Goal: Task Accomplishment & Management: Complete application form

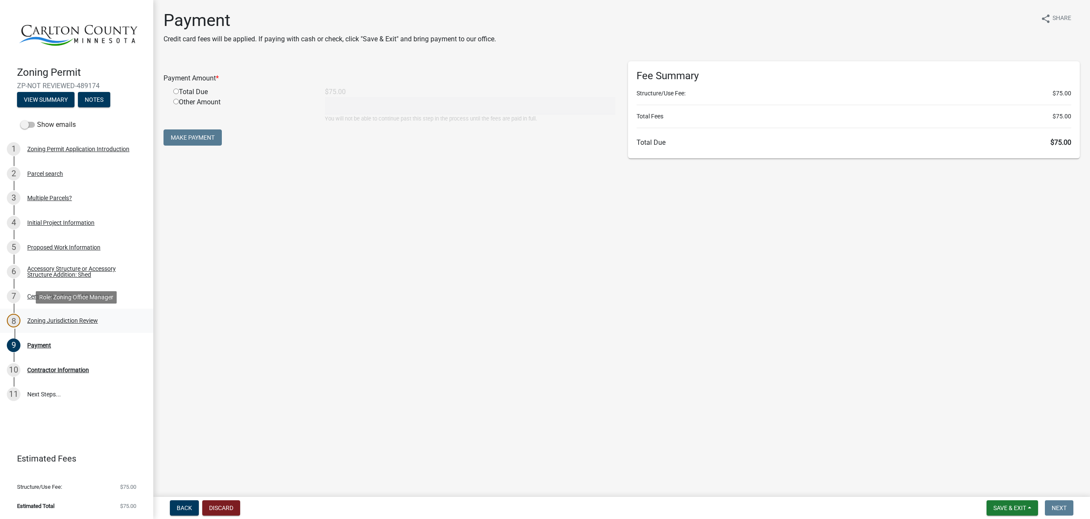
click at [43, 322] on div "Zoning Jurisdiction Review" at bounding box center [62, 321] width 71 height 6
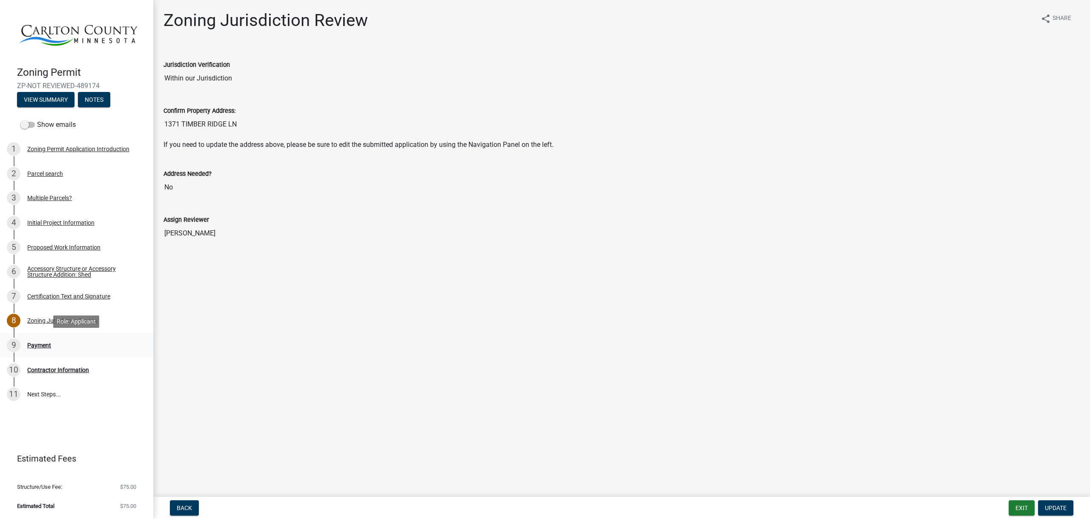
click at [38, 341] on div "9 Payment" at bounding box center [73, 346] width 133 height 14
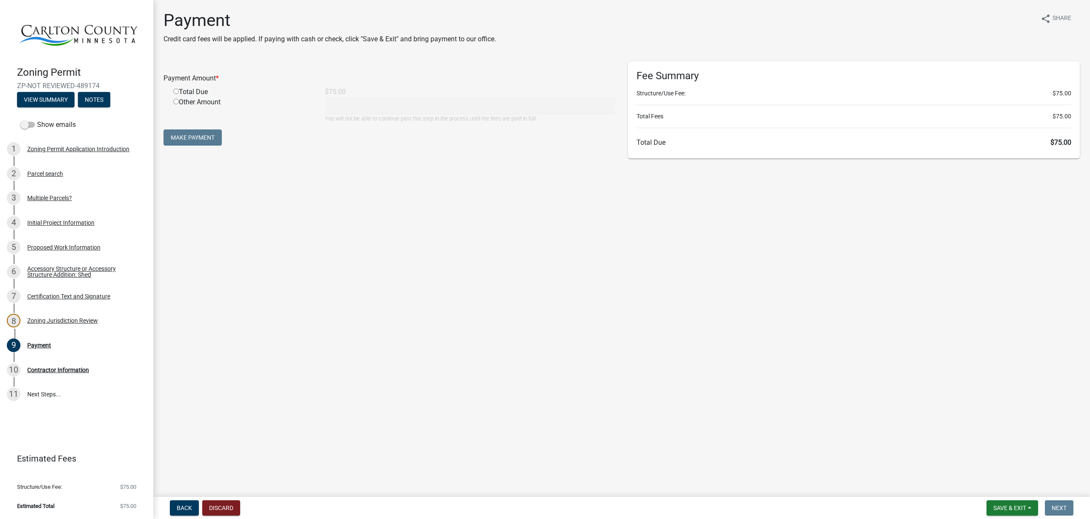
click at [176, 91] on input "radio" at bounding box center [176, 92] width 6 height 6
radio input "true"
type input "75"
click at [189, 138] on button "Make Payment" at bounding box center [193, 137] width 58 height 16
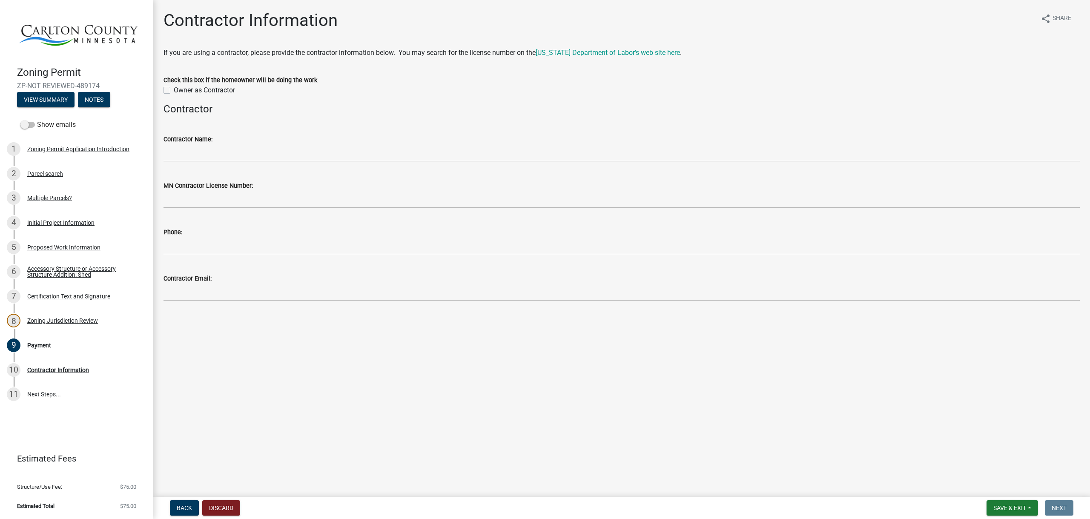
click at [174, 89] on label "Owner as Contractor" at bounding box center [204, 90] width 61 height 10
click at [174, 89] on input "Owner as Contractor" at bounding box center [177, 88] width 6 height 6
checkbox input "true"
click at [1061, 510] on span "Next" at bounding box center [1059, 508] width 15 height 7
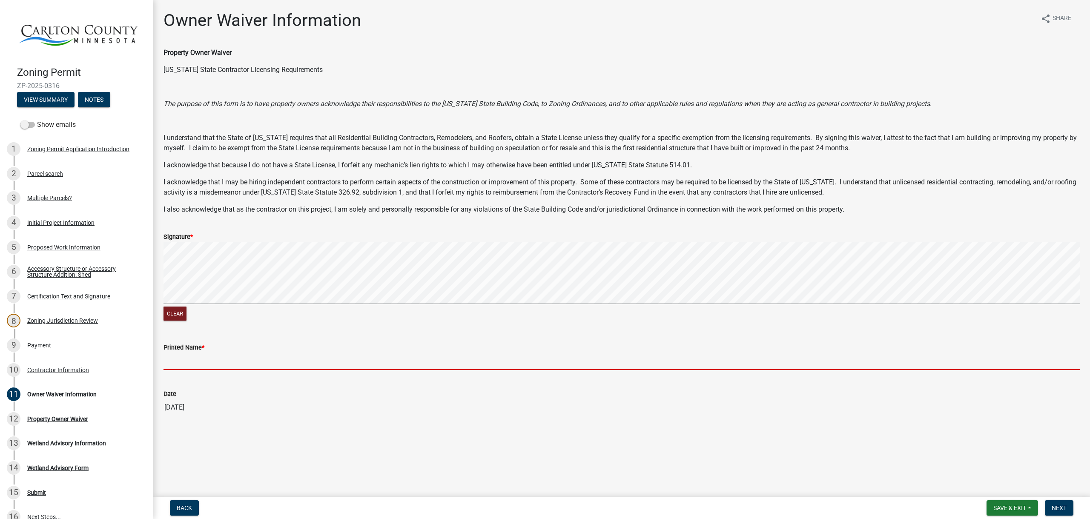
click at [212, 362] on input "Printed Name *" at bounding box center [622, 361] width 917 height 17
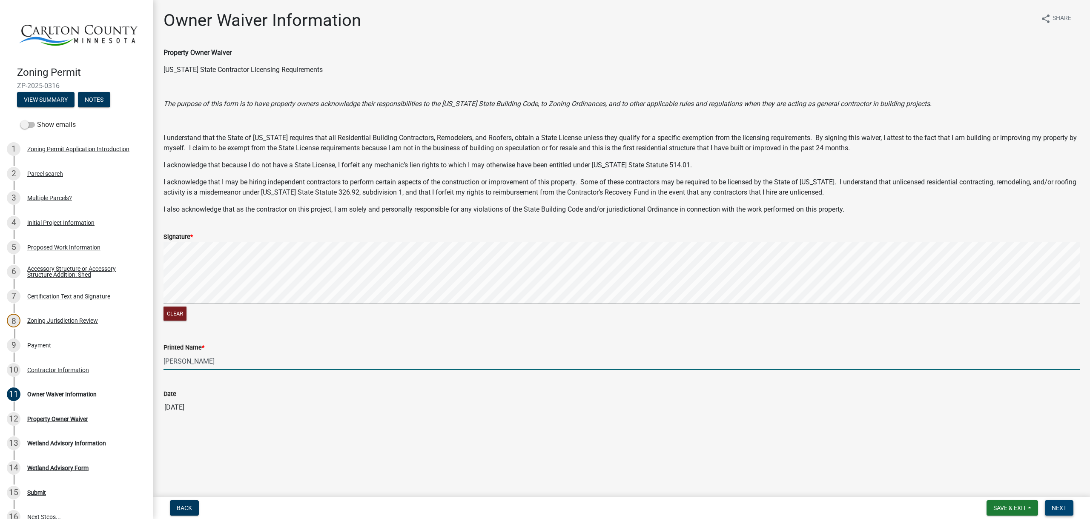
type input "[PERSON_NAME]"
click at [1064, 506] on span "Next" at bounding box center [1059, 508] width 15 height 7
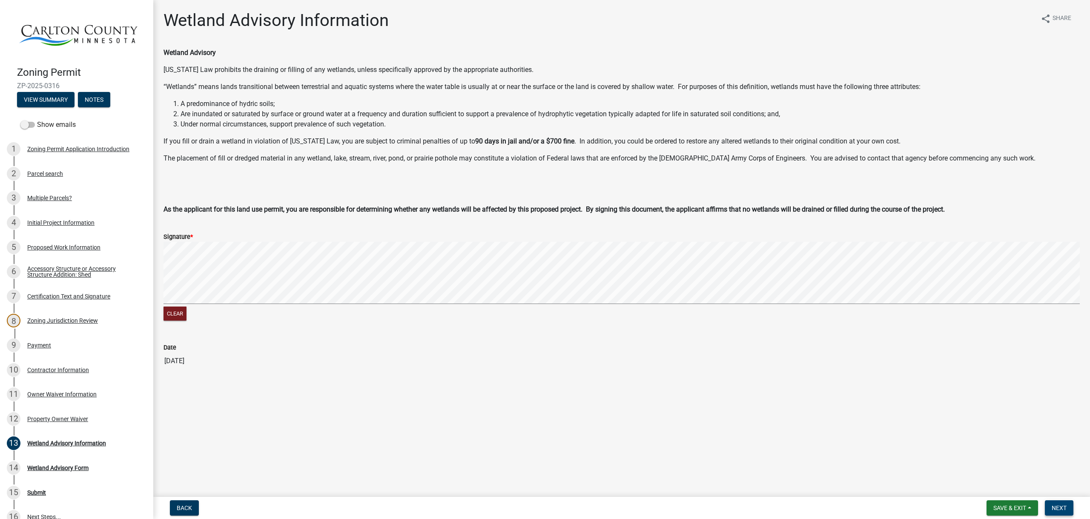
click at [1060, 505] on span "Next" at bounding box center [1059, 508] width 15 height 7
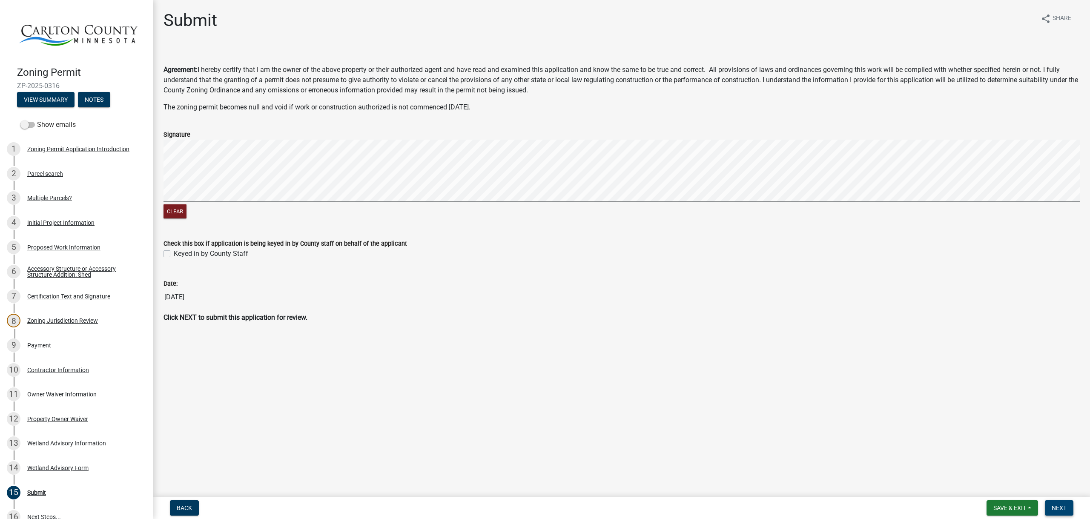
click at [1061, 504] on button "Next" at bounding box center [1059, 508] width 29 height 15
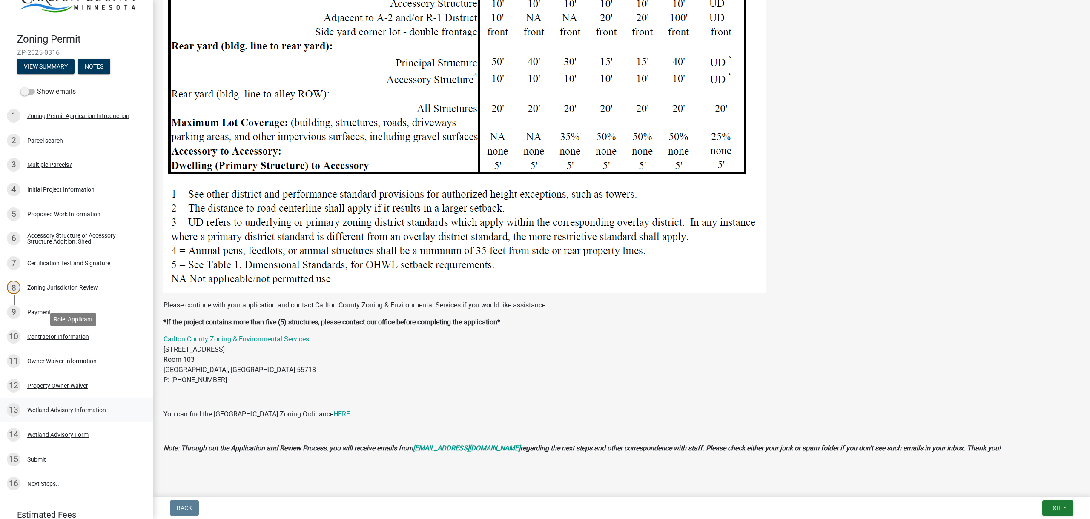
scroll to position [87, 0]
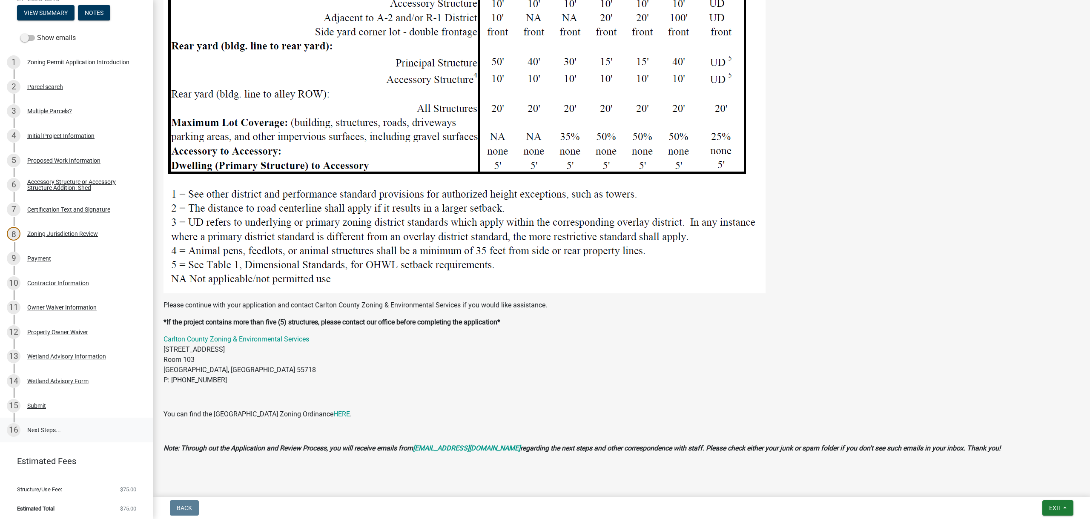
click at [42, 426] on link "16 Next Steps..." at bounding box center [76, 430] width 153 height 25
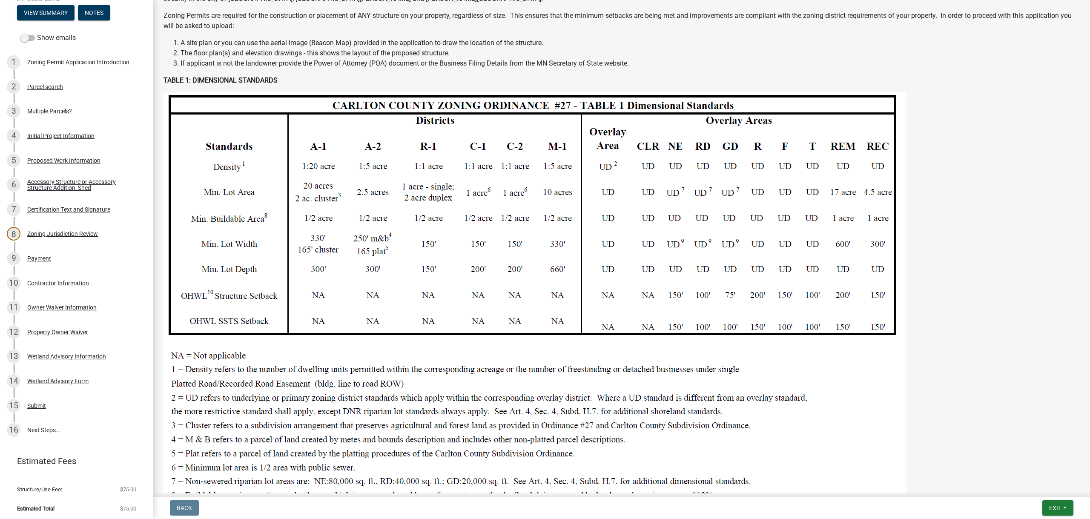
scroll to position [107, 0]
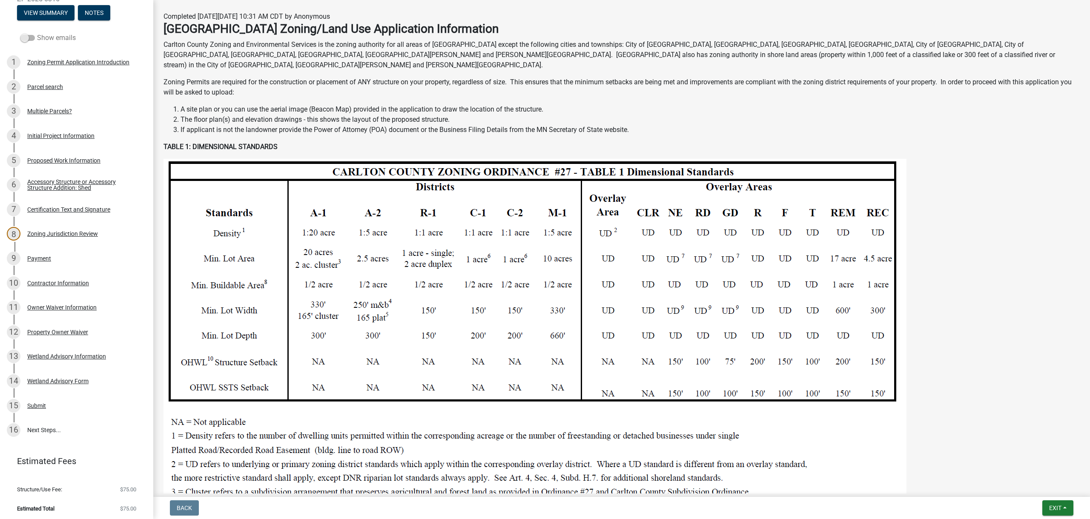
click at [22, 38] on span at bounding box center [27, 38] width 14 height 6
click at [37, 33] on input "Show emails" at bounding box center [37, 33] width 0 height 0
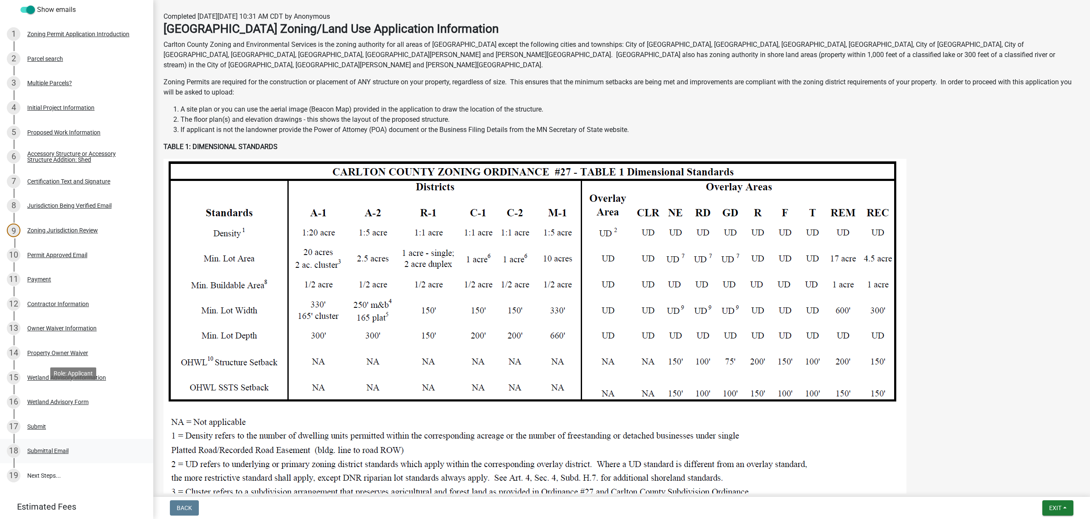
scroll to position [161, 0]
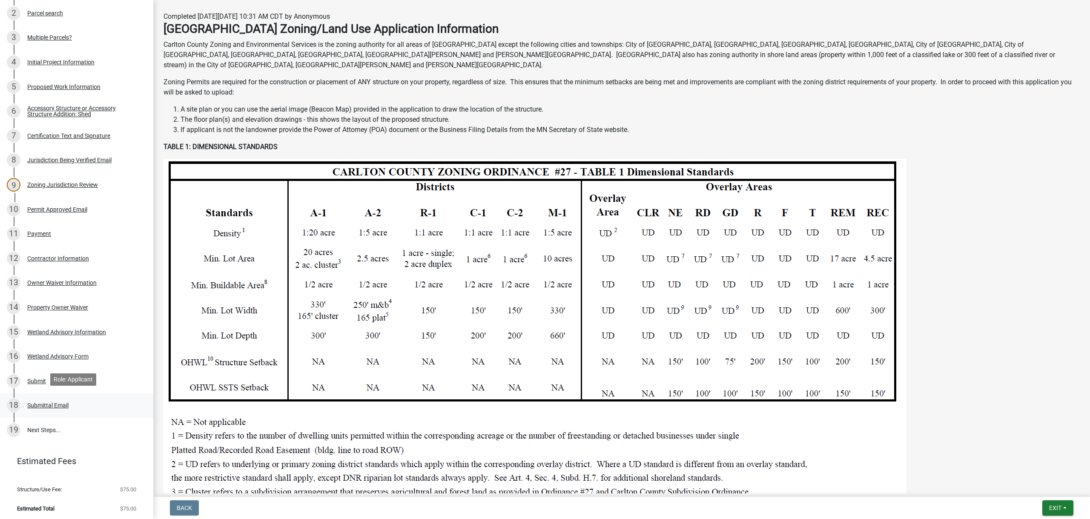
click at [66, 403] on div "Submittal Email" at bounding box center [47, 406] width 41 height 6
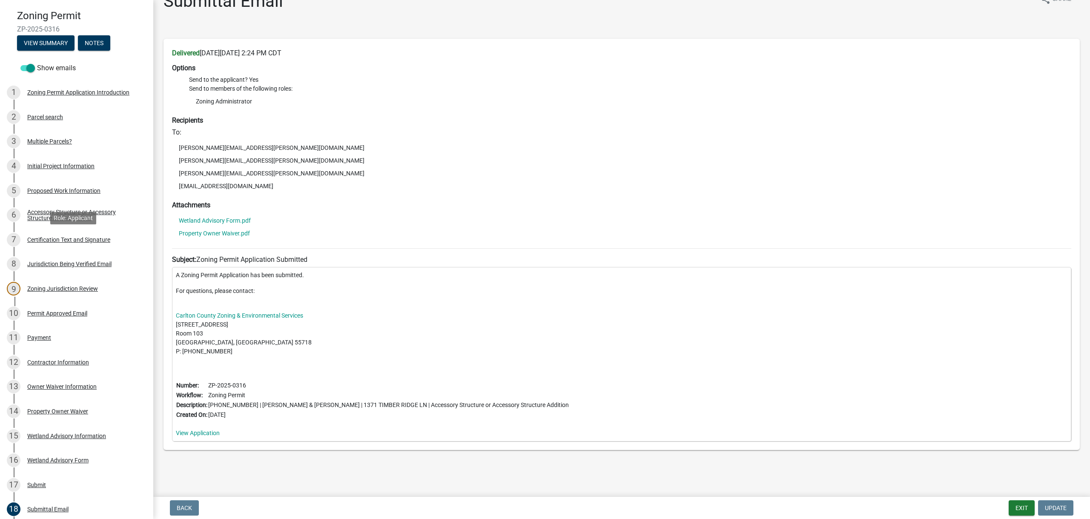
scroll to position [0, 0]
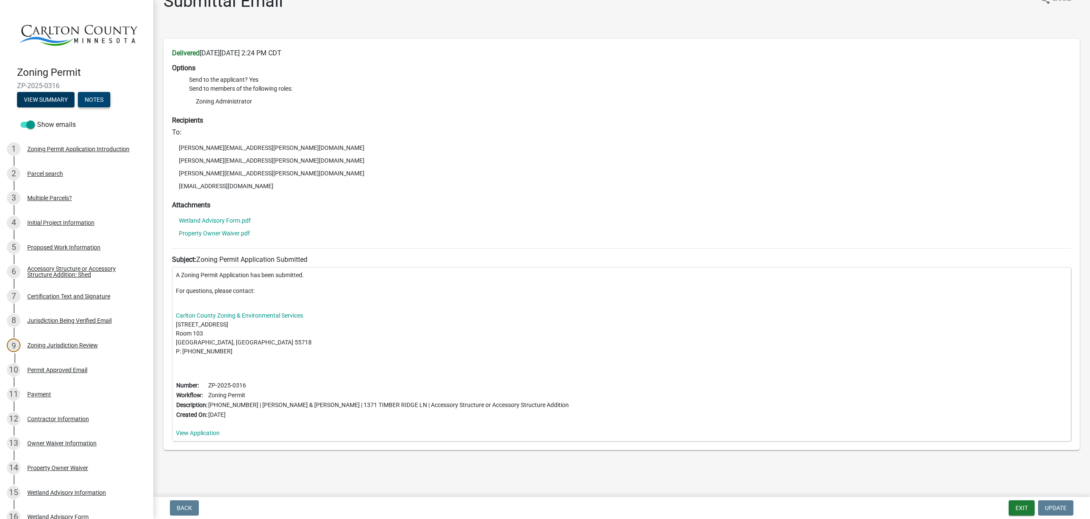
click at [107, 94] on button "Notes" at bounding box center [94, 99] width 32 height 15
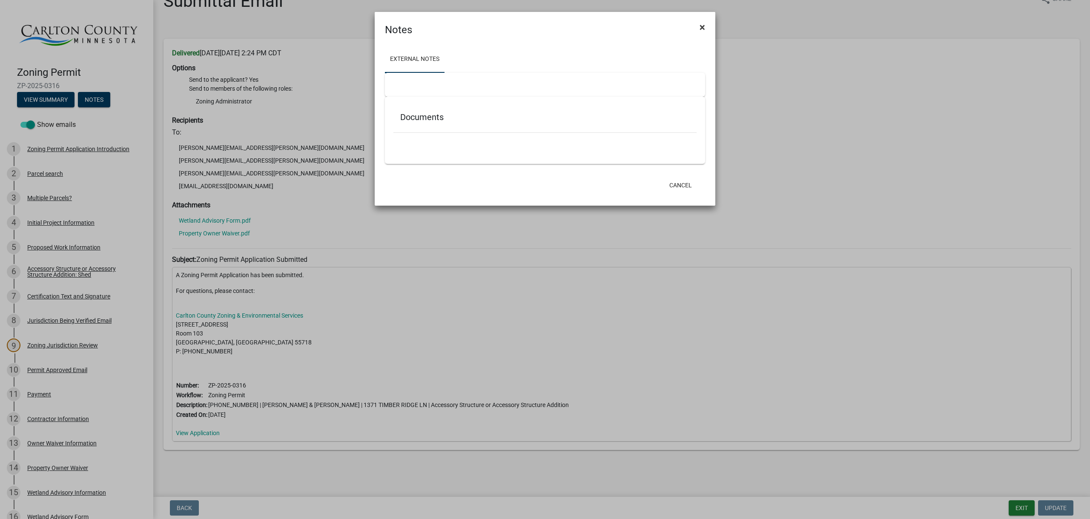
click at [702, 26] on span "×" at bounding box center [703, 27] width 6 height 12
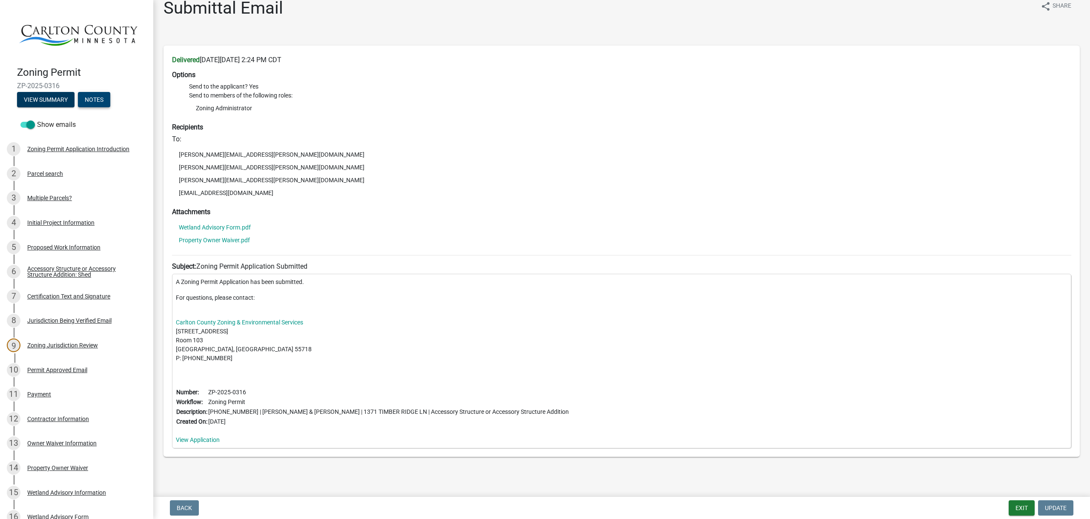
scroll to position [19, 0]
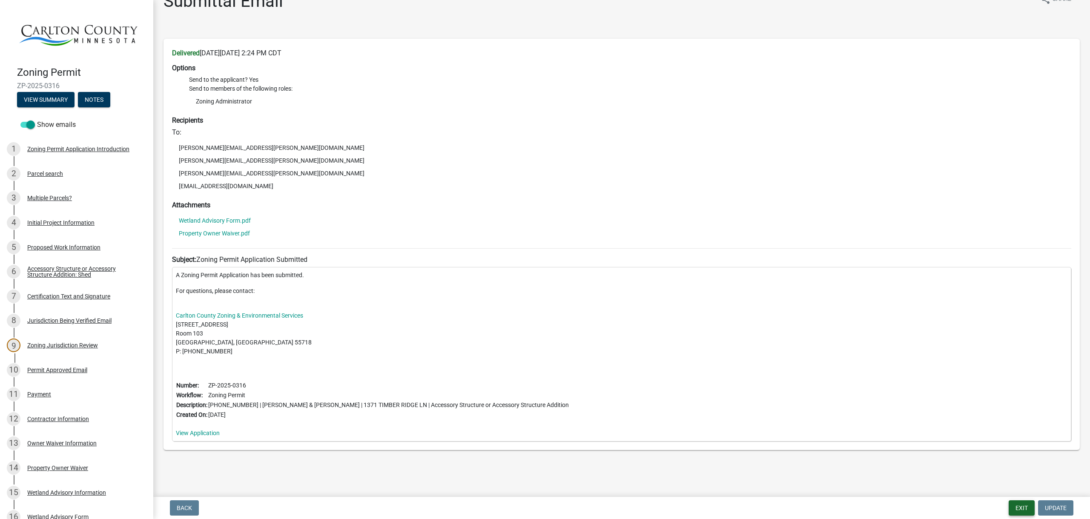
click at [1026, 506] on button "Exit" at bounding box center [1022, 508] width 26 height 15
